Goal: Transaction & Acquisition: Purchase product/service

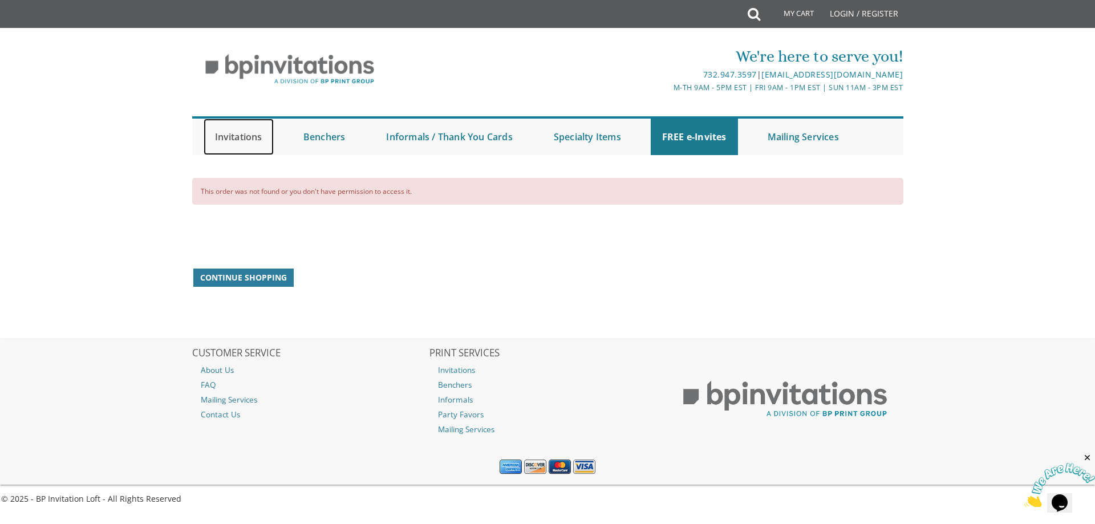
click at [249, 138] on link "Invitations" at bounding box center [239, 137] width 70 height 37
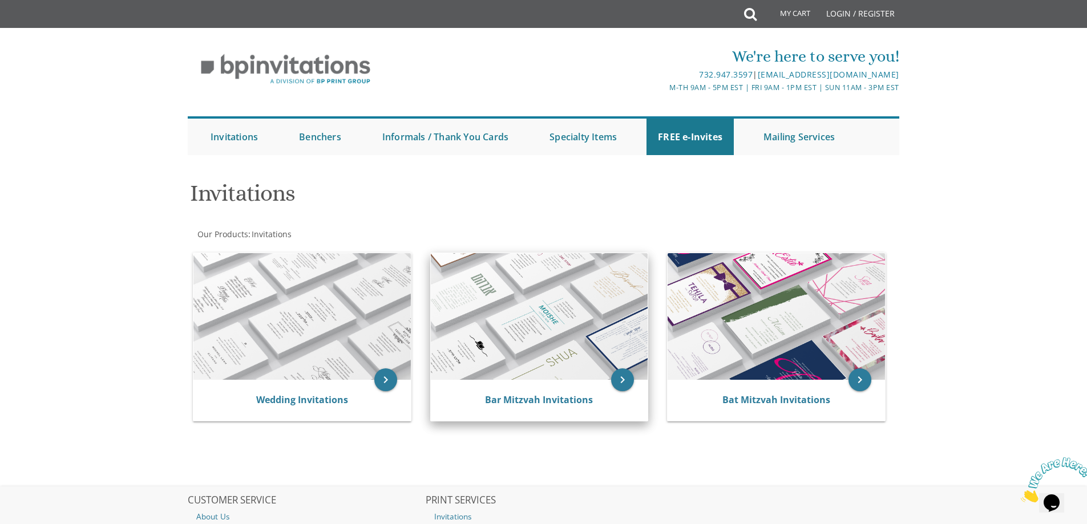
click at [520, 352] on img at bounding box center [539, 316] width 217 height 127
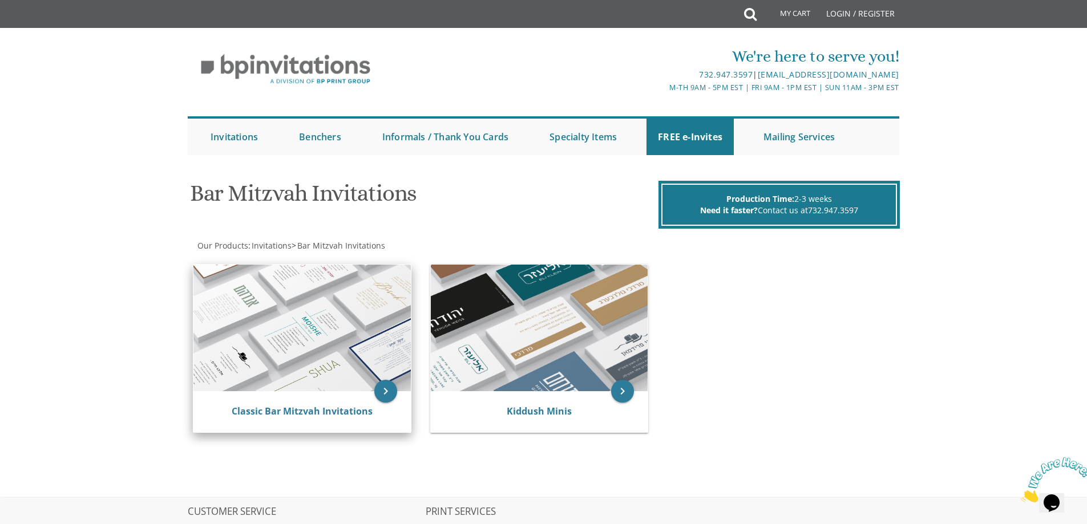
click at [347, 363] on img at bounding box center [301, 328] width 217 height 127
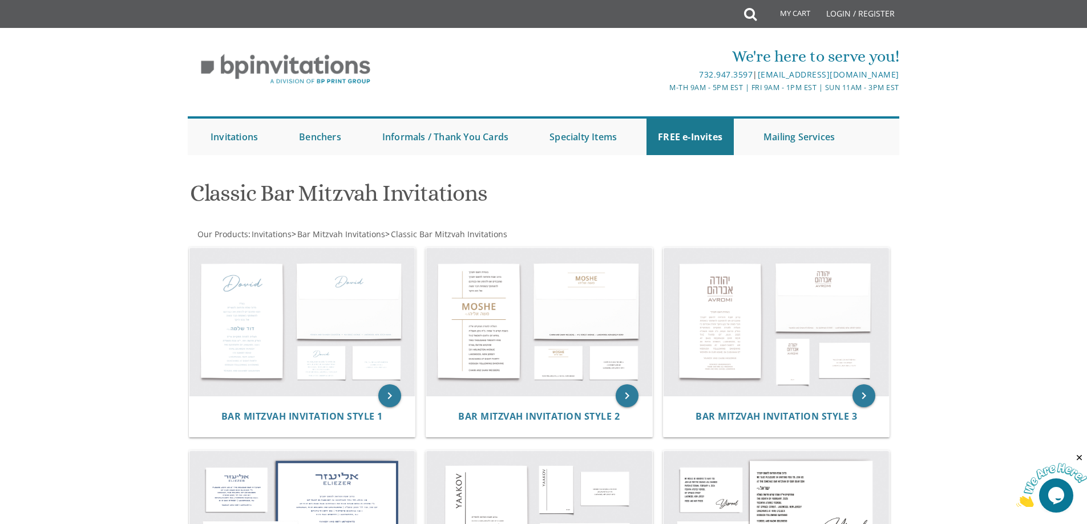
click at [347, 363] on img at bounding box center [302, 322] width 226 height 148
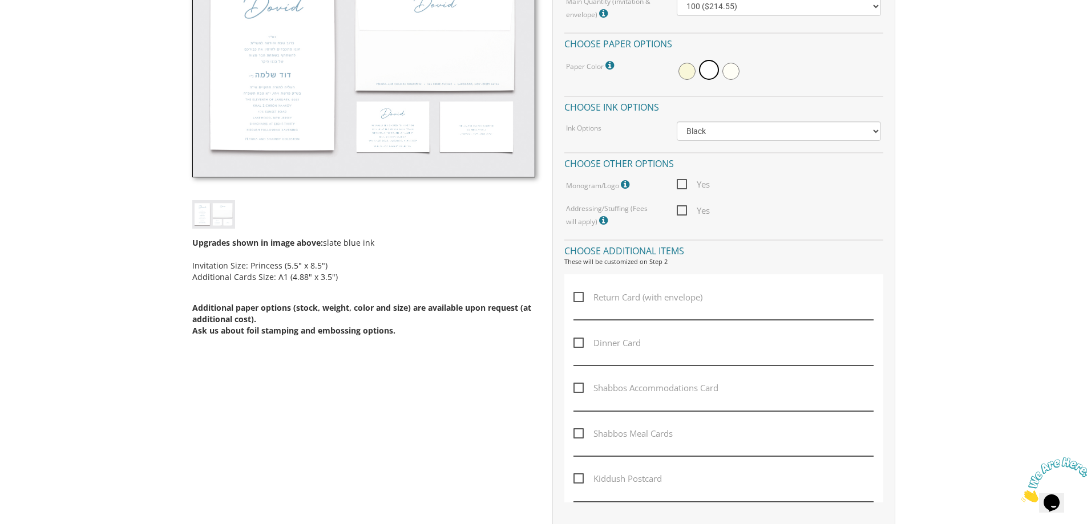
scroll to position [456, 0]
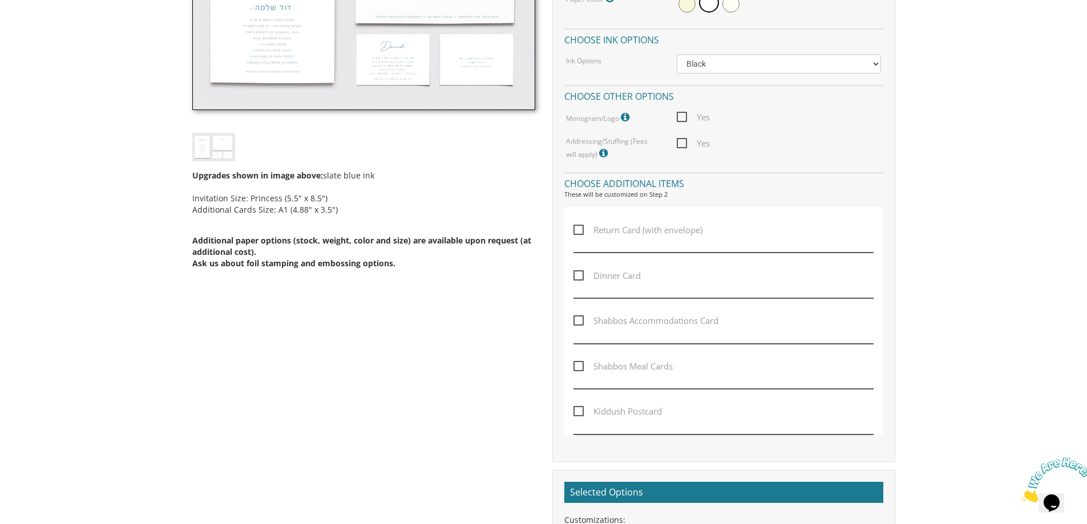
click at [580, 278] on span "Dinner Card" at bounding box center [606, 276] width 67 height 14
click at [580, 278] on input "Dinner Card" at bounding box center [576, 274] width 7 height 7
checkbox input "true"
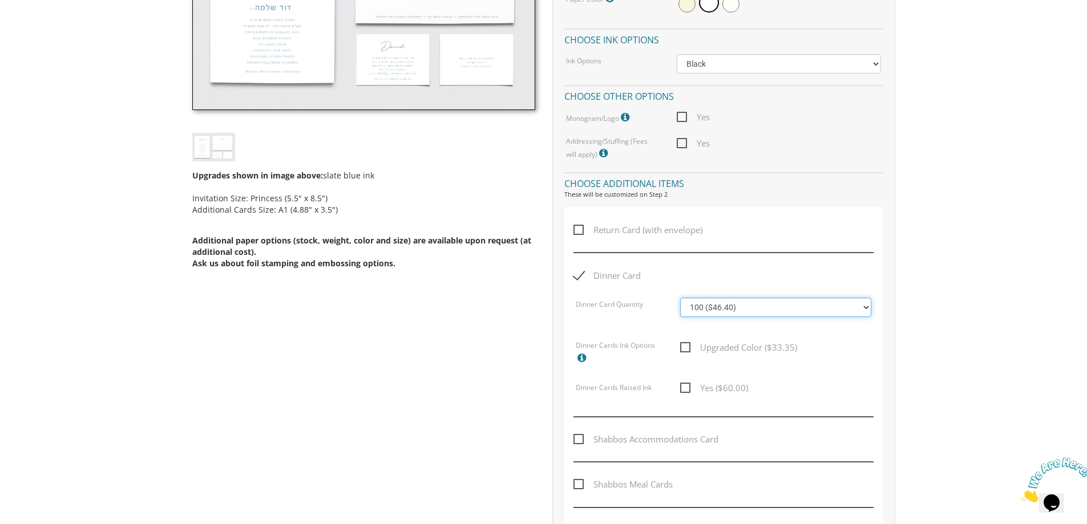
click at [739, 302] on select "100 ($46.40) 200 ($55.20) 300 ($61.85) 400 ($70.60) 500 ($77.20) 600 ($85.95) 7…" at bounding box center [775, 307] width 191 height 19
click at [945, 254] on body "My Cart {{shoppingcart.totalQuantityDisplay}} Total: {{shoppingcart.subtotal}} …" at bounding box center [543, 389] width 1087 height 1691
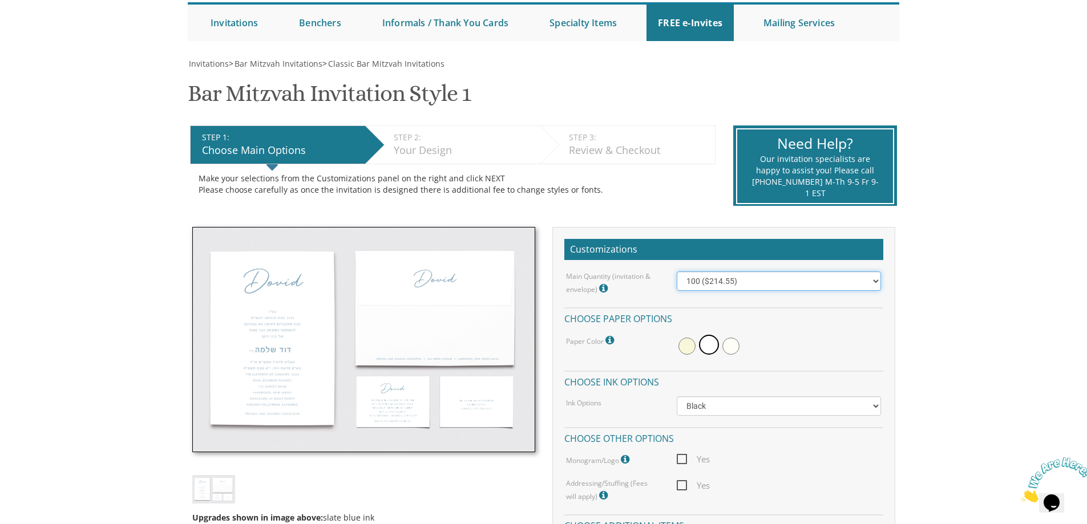
click at [814, 278] on select "100 ($214.55) 200 ($254.60) 300 ($294.25) 400 ($333.55) 500 ($373.90) 600 ($413…" at bounding box center [778, 281] width 204 height 19
